Goal: Find specific page/section: Find specific page/section

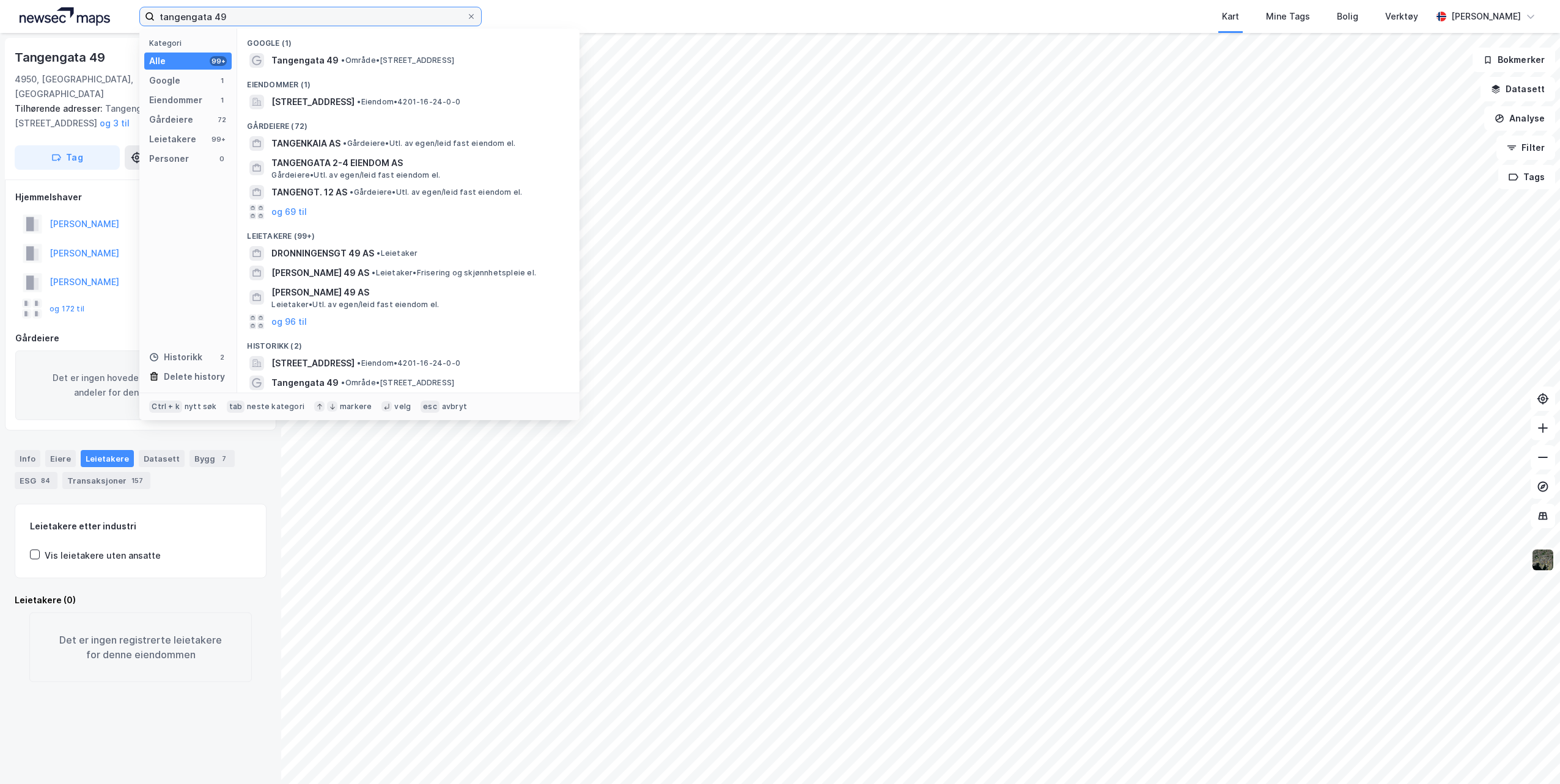
drag, startPoint x: 238, startPoint y: 16, endPoint x: 65, endPoint y: 24, distance: 173.2
click at [65, 24] on div "tangengata 49 Kategori Alle 99+ Google 1 Eiendommer 1 Gårdeiere 72 Leietakere 9…" at bounding box center [780, 16] width 1560 height 33
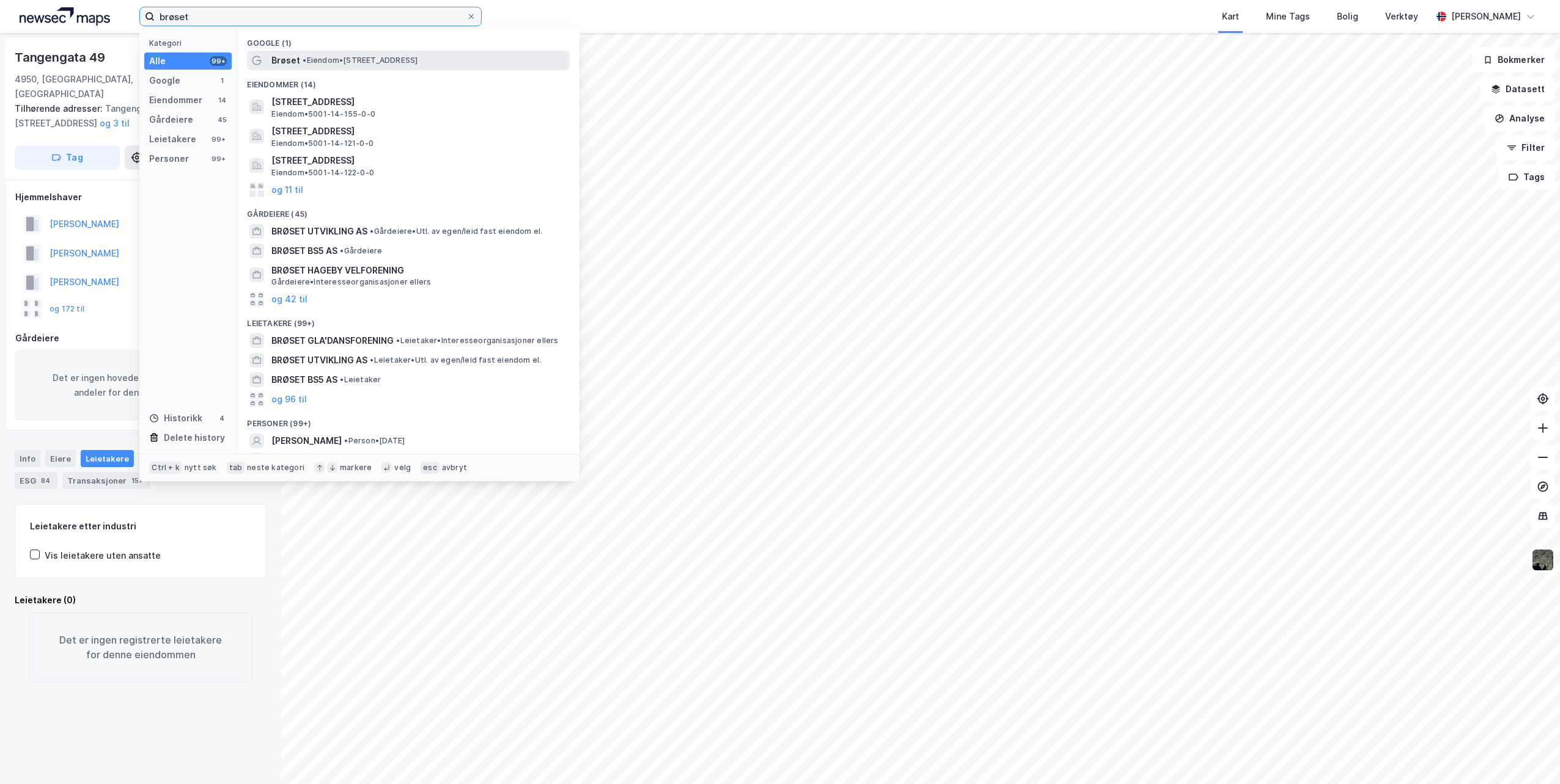
type input "brøset"
click at [409, 56] on span "• Eiendom • [STREET_ADDRESS]" at bounding box center [360, 60] width 115 height 10
